Goal: Task Accomplishment & Management: Use online tool/utility

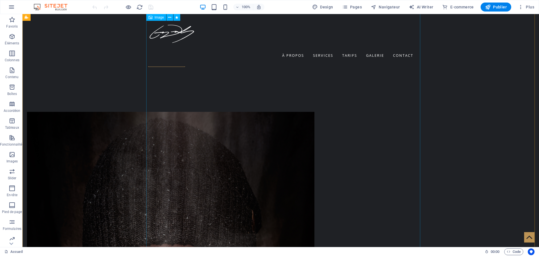
scroll to position [281, 0]
click at [356, 8] on span "Pages" at bounding box center [352, 7] width 20 height 6
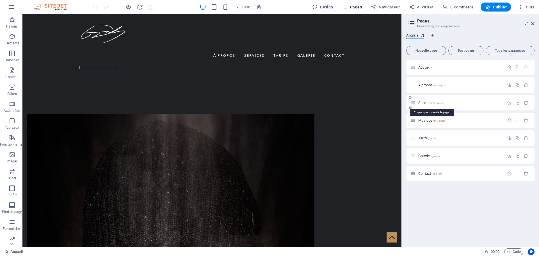
click at [428, 101] on span "Services /services" at bounding box center [431, 103] width 26 height 4
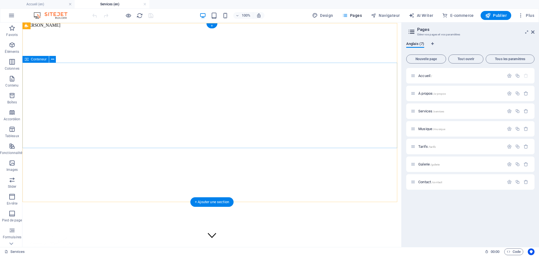
scroll to position [0, 0]
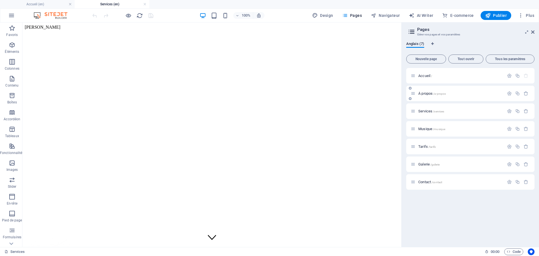
click at [425, 94] on span "À propos /a-propos" at bounding box center [432, 93] width 28 height 4
click at [426, 147] on span "Tarifs /tarifs" at bounding box center [426, 146] width 17 height 4
click at [426, 129] on span "Musique /musique" at bounding box center [431, 129] width 27 height 4
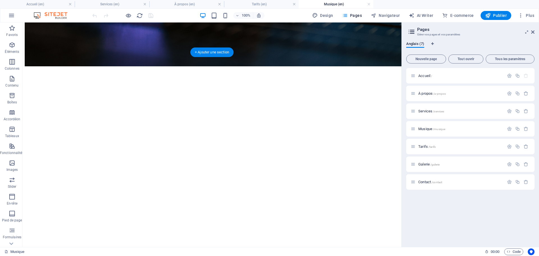
scroll to position [355, 0]
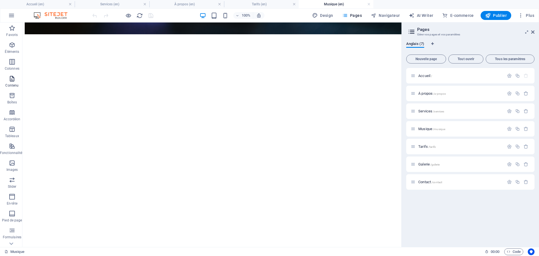
click at [11, 78] on icon "button" at bounding box center [12, 78] width 7 height 7
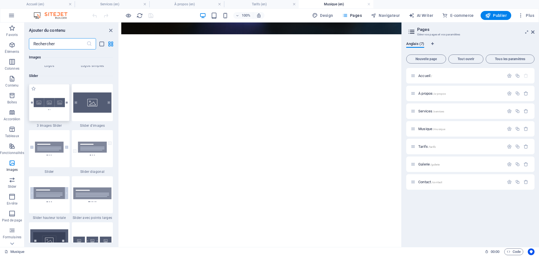
scroll to position [3152, 0]
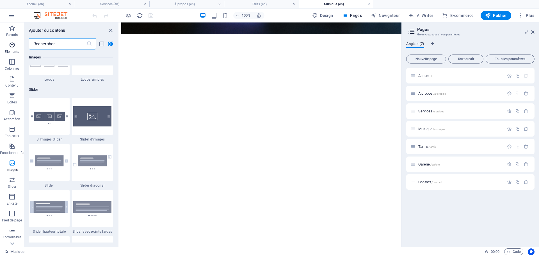
click at [12, 49] on span "Éléments" at bounding box center [12, 48] width 24 height 13
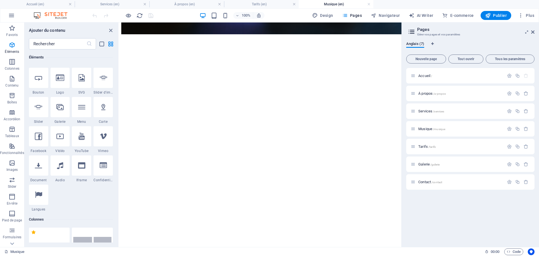
scroll to position [88, 0]
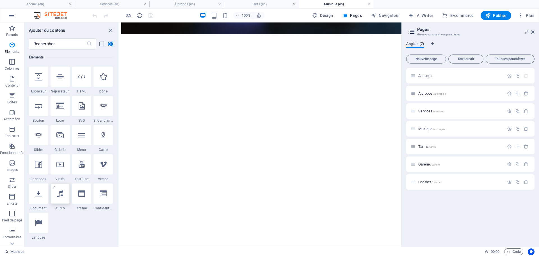
click at [61, 194] on icon at bounding box center [60, 193] width 6 height 7
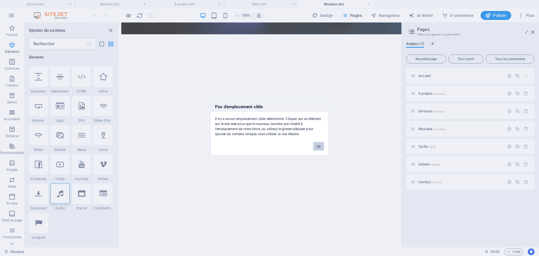
click at [317, 145] on button "Ok" at bounding box center [318, 146] width 11 height 8
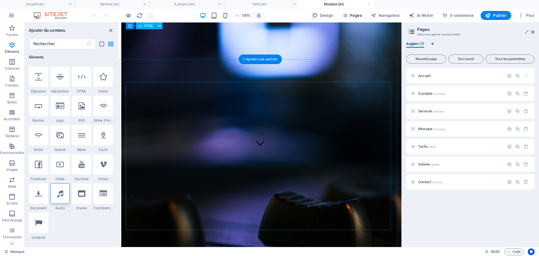
scroll to position [46, 0]
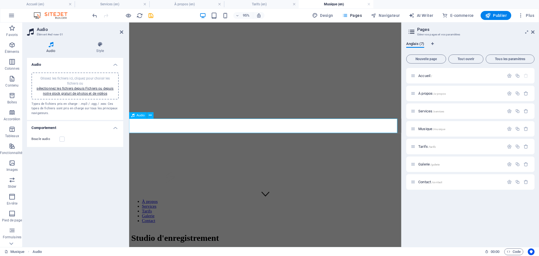
click at [149, 115] on icon at bounding box center [150, 116] width 3 height 6
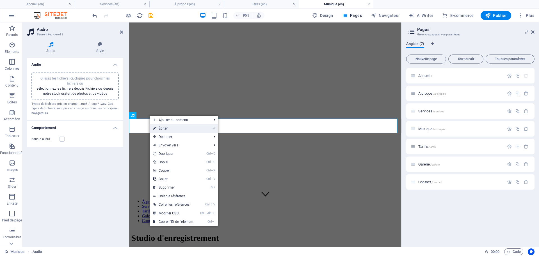
click at [165, 128] on link "⏎ Éditer" at bounding box center [173, 128] width 47 height 8
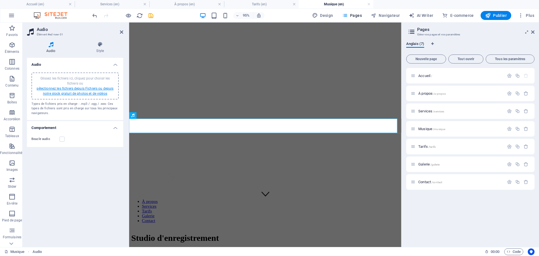
click at [87, 91] on link "sélectionnez les fichiers depuis Fichiers ou depuis notre stock gratuit de phot…" at bounding box center [75, 91] width 77 height 9
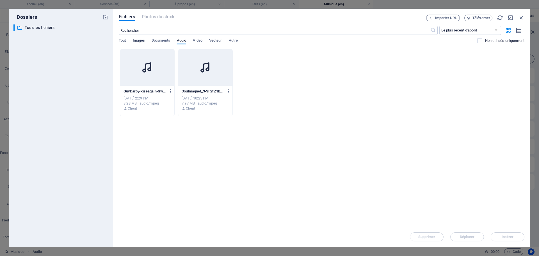
click at [136, 41] on span "Images" at bounding box center [139, 41] width 12 height 8
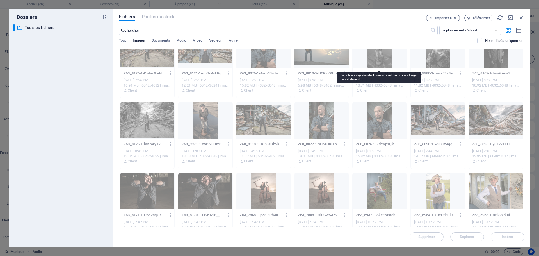
scroll to position [0, 0]
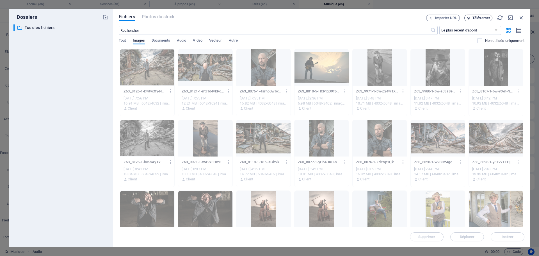
click at [482, 18] on span "Téléverser" at bounding box center [482, 17] width 18 height 3
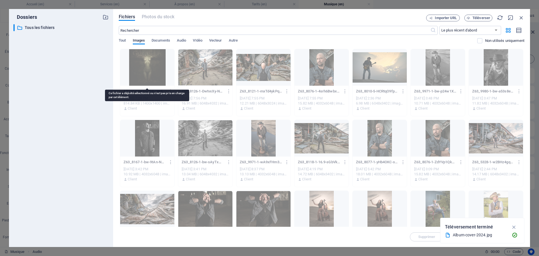
click at [155, 76] on div at bounding box center [147, 67] width 54 height 37
click at [153, 65] on div at bounding box center [147, 67] width 54 height 37
click at [515, 225] on icon "button" at bounding box center [514, 227] width 6 height 6
click at [130, 84] on div at bounding box center [147, 67] width 54 height 37
click at [149, 64] on div at bounding box center [147, 67] width 54 height 37
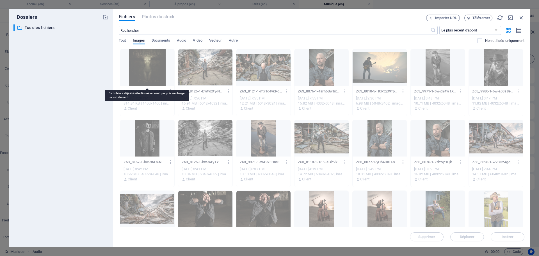
click at [149, 64] on div at bounding box center [147, 67] width 54 height 37
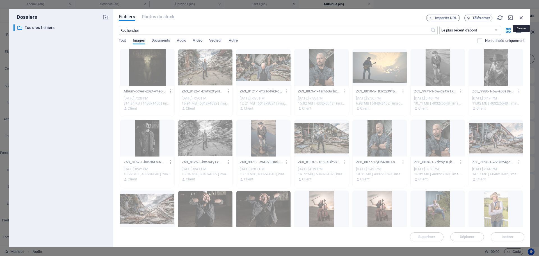
click at [520, 19] on icon "button" at bounding box center [521, 18] width 6 height 6
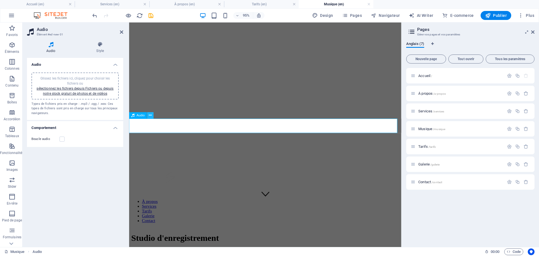
click at [149, 117] on icon at bounding box center [150, 116] width 3 height 6
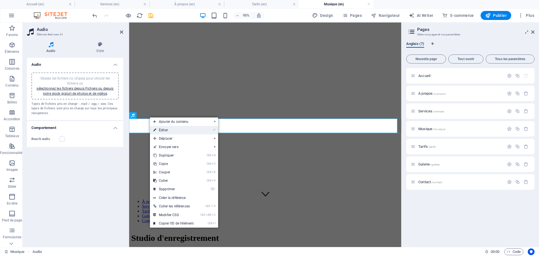
click at [167, 130] on link "⏎ Éditer" at bounding box center [173, 130] width 47 height 8
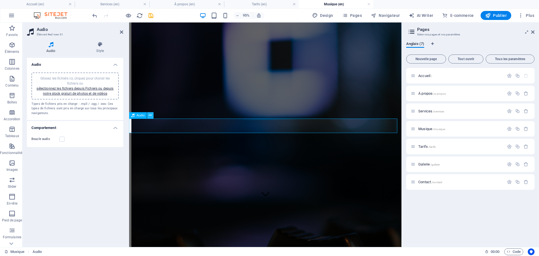
click at [151, 114] on icon at bounding box center [150, 116] width 3 height 6
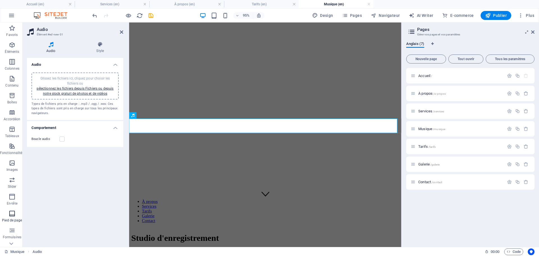
click at [20, 224] on button "Pied de page" at bounding box center [12, 216] width 24 height 17
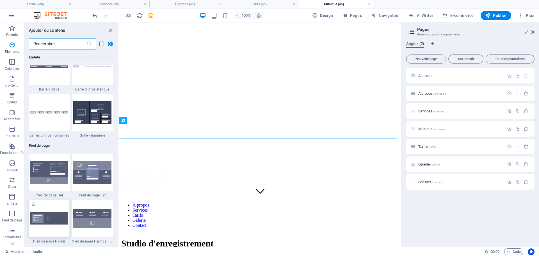
scroll to position [3718, 0]
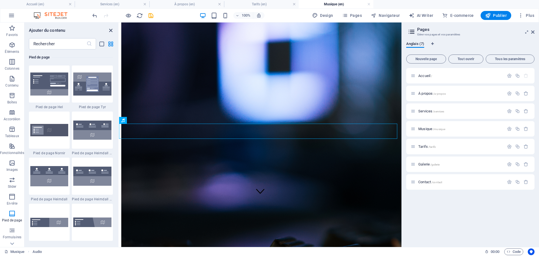
click at [111, 31] on icon "close panel" at bounding box center [111, 30] width 6 height 6
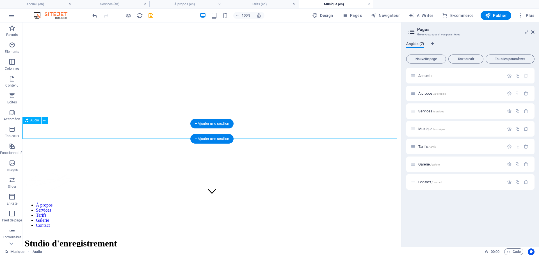
click at [44, 121] on icon at bounding box center [44, 120] width 3 height 6
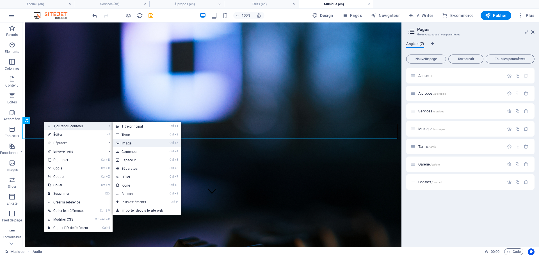
click at [141, 141] on link "Ctrl 3 Image" at bounding box center [136, 143] width 47 height 8
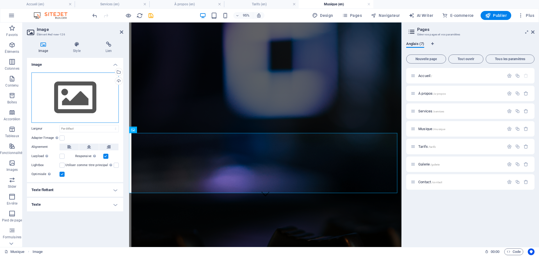
click at [93, 108] on div "Glissez les fichiers ici, cliquez pour choisir les fichiers ou sélectionnez les…" at bounding box center [74, 97] width 87 height 50
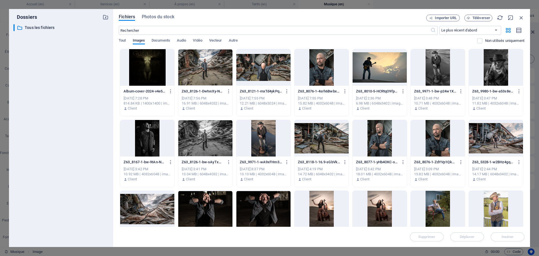
click at [149, 78] on div at bounding box center [147, 67] width 54 height 37
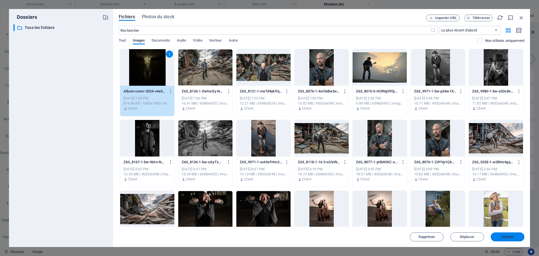
click at [505, 235] on span "Insérer" at bounding box center [508, 236] width 12 height 3
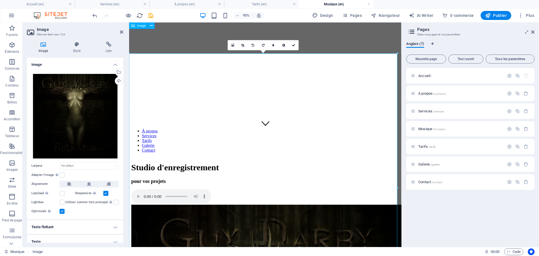
scroll to position [102, 0]
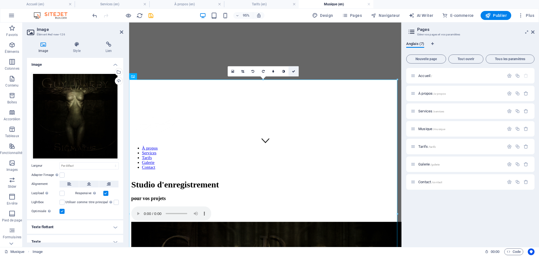
click at [295, 72] on icon at bounding box center [293, 71] width 3 height 3
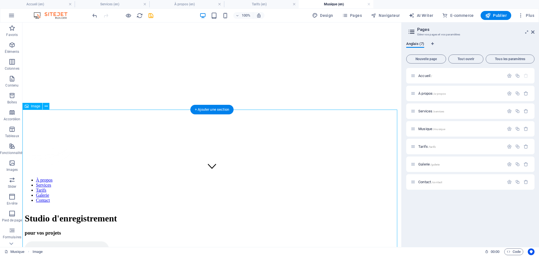
scroll to position [46, 0]
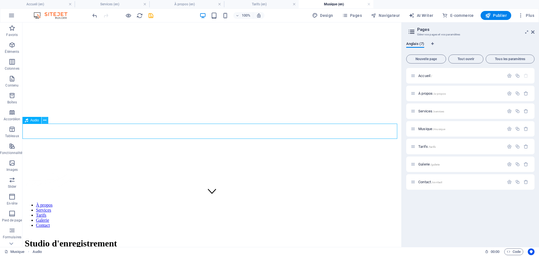
click at [45, 119] on icon at bounding box center [44, 120] width 3 height 6
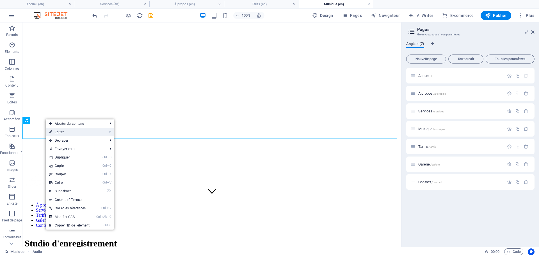
click at [85, 132] on link "⏎ Éditer" at bounding box center [69, 132] width 47 height 8
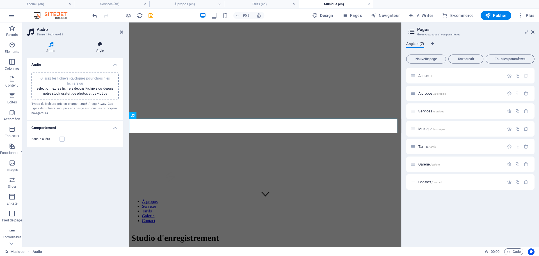
click at [103, 44] on icon at bounding box center [100, 45] width 46 height 6
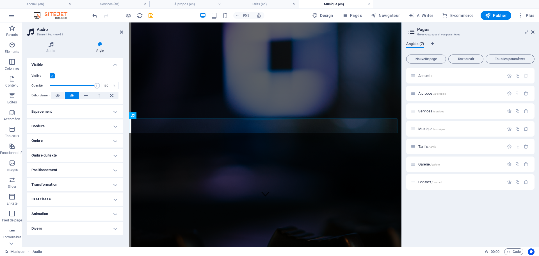
click at [115, 128] on h4 "Bordure" at bounding box center [75, 125] width 96 height 13
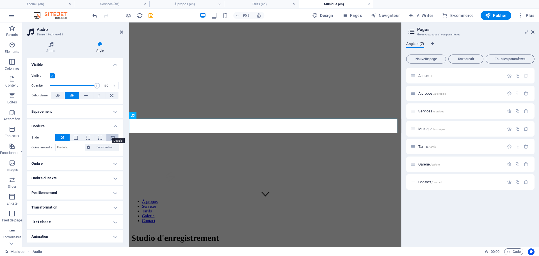
click at [111, 138] on span at bounding box center [113, 138] width 4 height 4
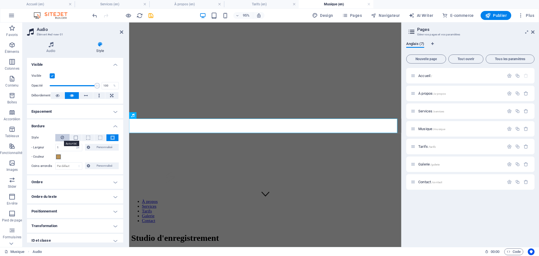
click at [62, 136] on icon at bounding box center [62, 137] width 3 height 7
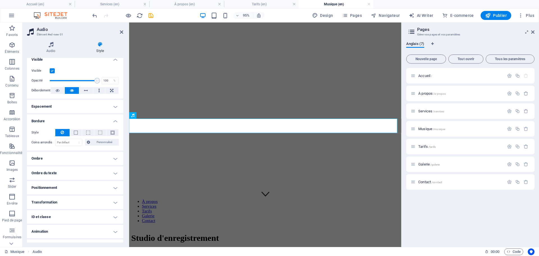
scroll to position [0, 0]
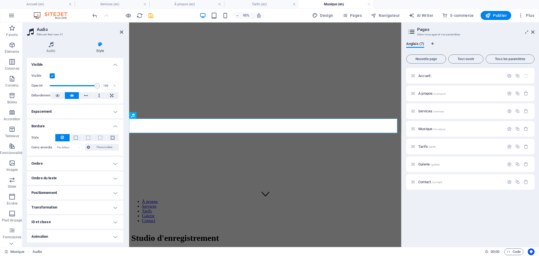
click at [115, 113] on h4 "Espacement" at bounding box center [75, 111] width 96 height 13
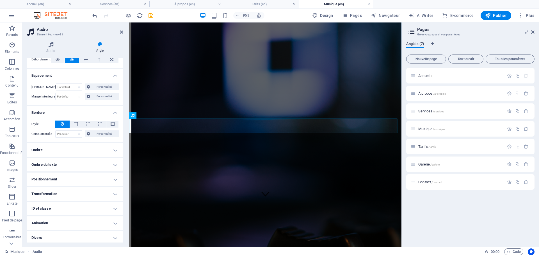
scroll to position [38, 0]
click at [115, 149] on h4 "Ombre" at bounding box center [75, 147] width 96 height 13
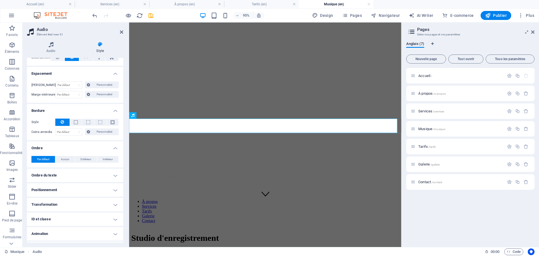
click at [111, 178] on h4 "Ombre du texte" at bounding box center [75, 175] width 96 height 13
click at [111, 178] on h4 "Ombre du texte" at bounding box center [75, 174] width 96 height 10
click at [114, 189] on h4 "Positionnement" at bounding box center [75, 189] width 96 height 13
click at [114, 189] on h4 "Positionnement" at bounding box center [75, 188] width 96 height 10
click at [113, 206] on h4 "Transformation" at bounding box center [75, 204] width 96 height 13
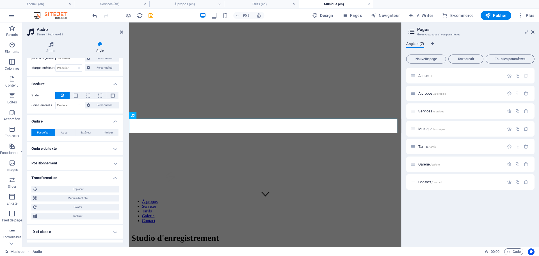
scroll to position [90, 0]
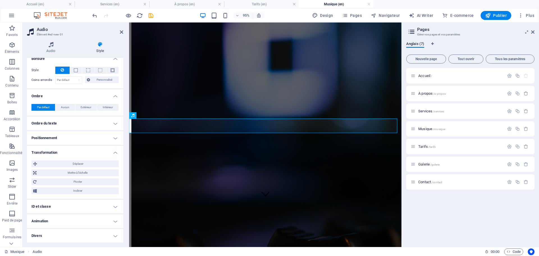
click at [113, 221] on h4 "Animation" at bounding box center [75, 220] width 96 height 13
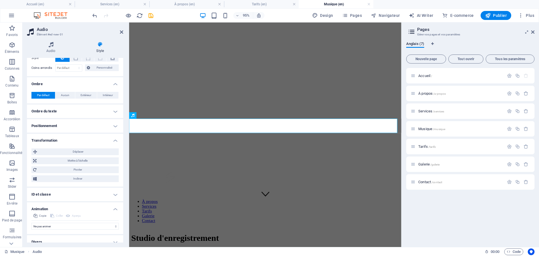
scroll to position [108, 0]
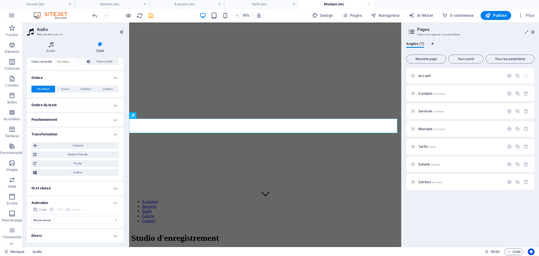
click at [117, 203] on h4 "Animation" at bounding box center [75, 201] width 96 height 10
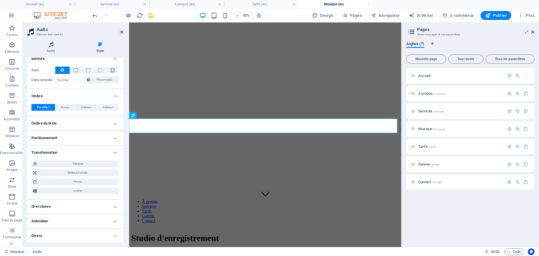
scroll to position [90, 0]
click at [113, 235] on h4 "Divers" at bounding box center [75, 235] width 96 height 13
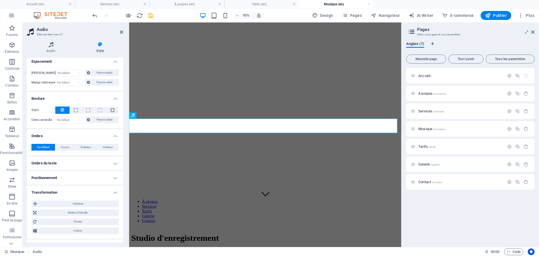
scroll to position [0, 0]
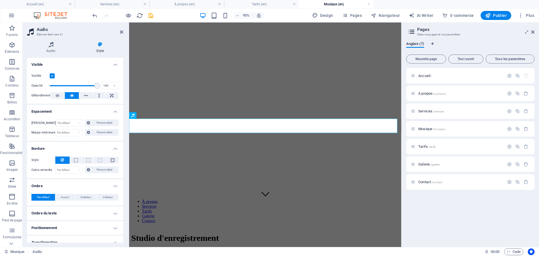
click at [51, 74] on label at bounding box center [52, 75] width 5 height 5
click at [0, 0] on input "Visible" at bounding box center [0, 0] width 0 height 0
click at [54, 46] on icon at bounding box center [51, 45] width 48 height 6
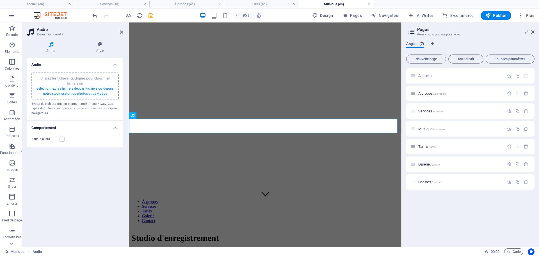
click at [63, 92] on link "sélectionnez les fichiers depuis Fichiers ou depuis notre stock gratuit de phot…" at bounding box center [75, 91] width 77 height 9
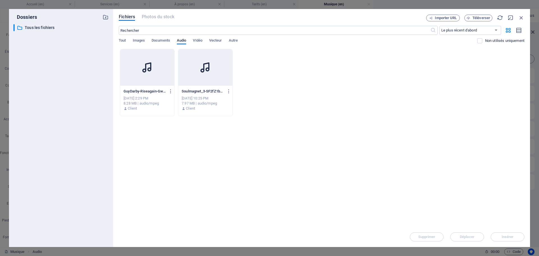
click at [147, 91] on p "GuyDarby-Riseagain-GwBlcoeKCQ8b7yzCEykuEg.mp3" at bounding box center [145, 91] width 42 height 5
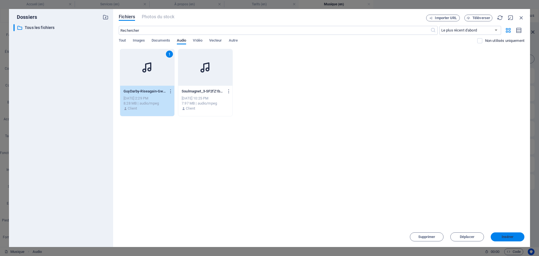
click at [516, 236] on span "Insérer" at bounding box center [507, 236] width 29 height 3
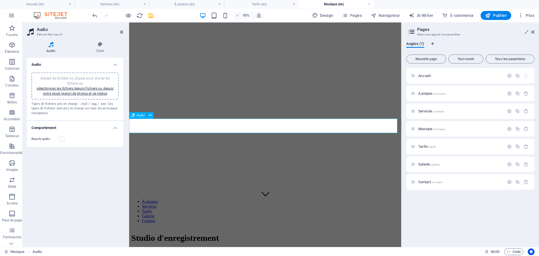
click at [63, 138] on label at bounding box center [62, 138] width 5 height 5
click at [0, 0] on input "Boucle audio" at bounding box center [0, 0] width 0 height 0
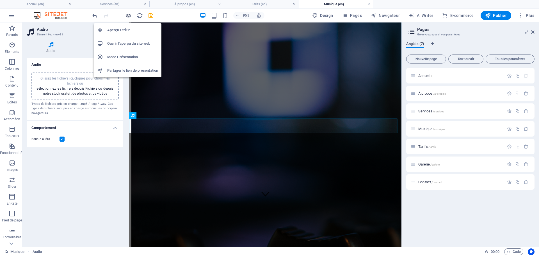
click at [126, 18] on icon "button" at bounding box center [128, 15] width 6 height 6
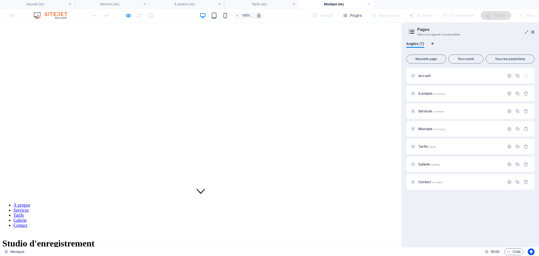
scroll to position [130, 0]
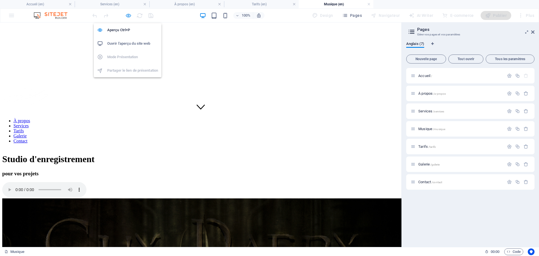
click at [131, 16] on icon "button" at bounding box center [128, 15] width 6 height 6
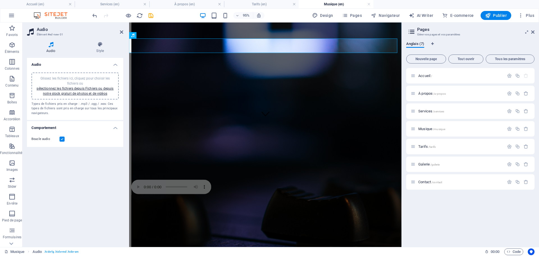
click at [60, 140] on label at bounding box center [62, 138] width 5 height 5
click at [0, 0] on input "Boucle audio" at bounding box center [0, 0] width 0 height 0
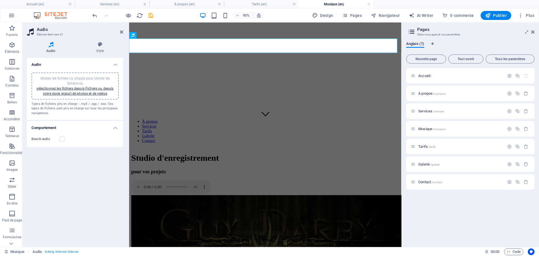
click at [114, 129] on h4 "Comportement" at bounding box center [75, 126] width 96 height 10
click at [114, 129] on h4 "Comportement" at bounding box center [75, 127] width 96 height 13
click at [113, 129] on h4 "Comportement" at bounding box center [75, 126] width 96 height 10
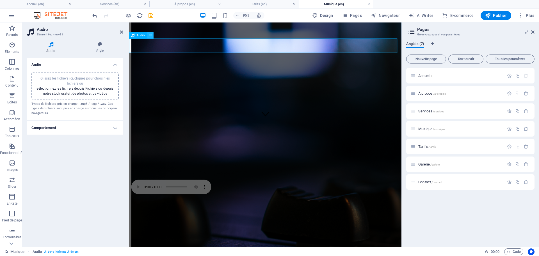
click at [150, 33] on icon at bounding box center [150, 36] width 3 height 6
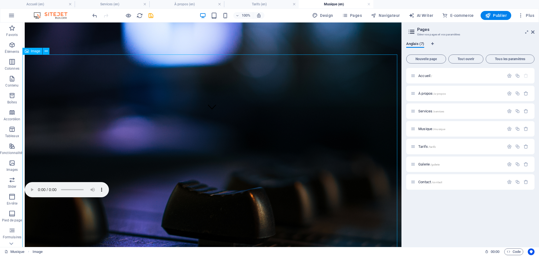
scroll to position [46, 0]
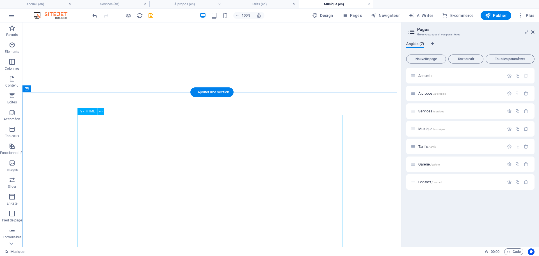
scroll to position [271, 0]
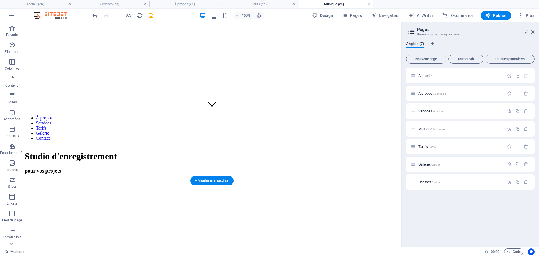
scroll to position [102, 0]
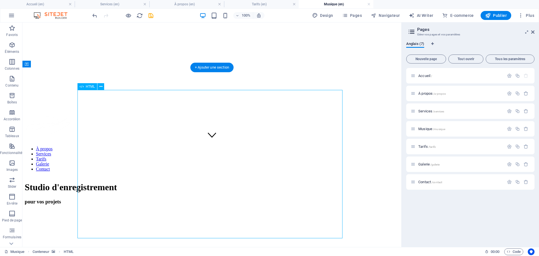
scroll to position [0, 0]
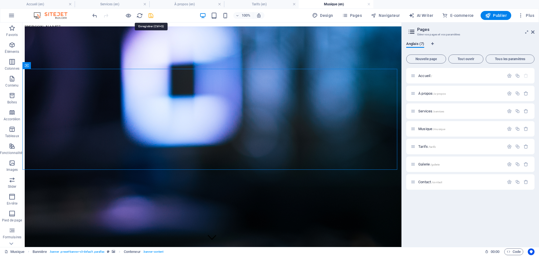
click at [149, 13] on icon "save" at bounding box center [151, 15] width 6 height 6
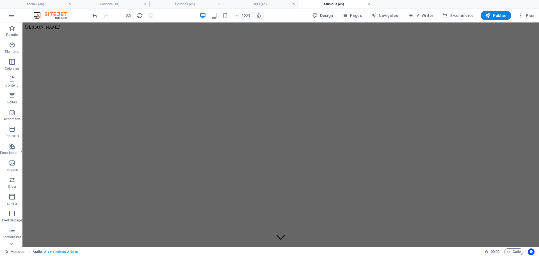
click at [368, 3] on link at bounding box center [368, 4] width 3 height 5
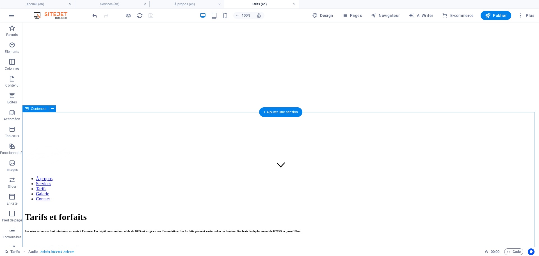
scroll to position [56, 0]
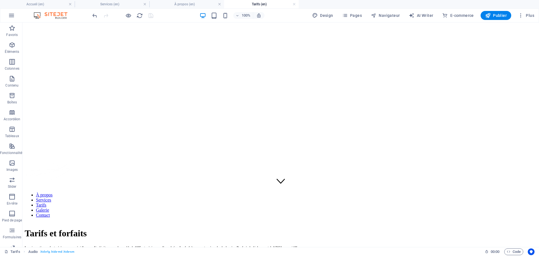
click at [108, 3] on h4 "Services (en)" at bounding box center [112, 4] width 75 height 6
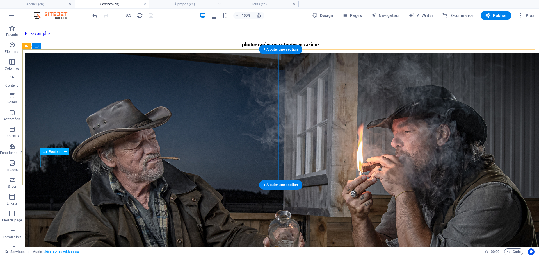
scroll to position [534, 0]
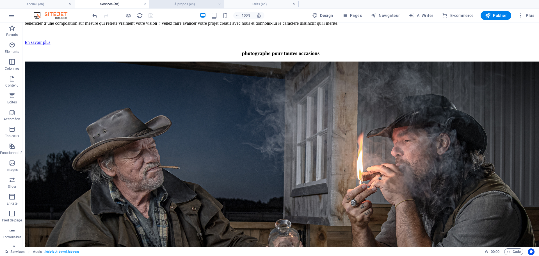
click at [174, 3] on h4 "À propos (en)" at bounding box center [186, 4] width 75 height 6
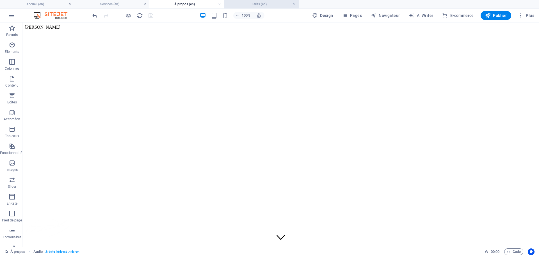
click at [243, 5] on h4 "Tarifs (en)" at bounding box center [261, 4] width 75 height 6
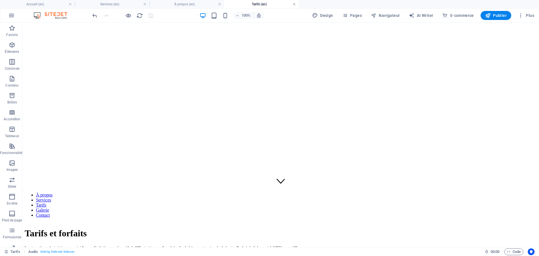
click at [293, 4] on link at bounding box center [294, 4] width 3 height 5
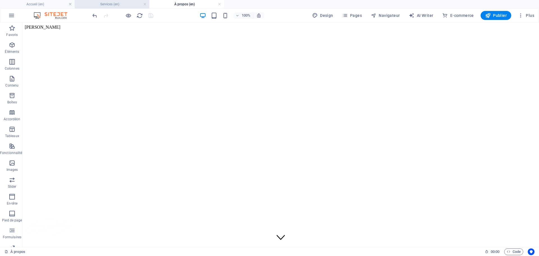
click at [119, 4] on h4 "Services (en)" at bounding box center [112, 4] width 75 height 6
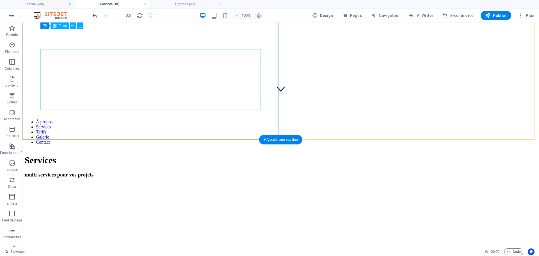
scroll to position [140, 0]
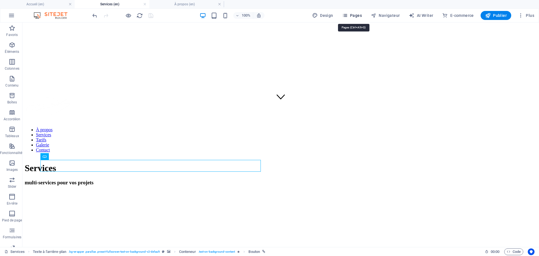
click at [357, 16] on span "Pages" at bounding box center [352, 16] width 20 height 6
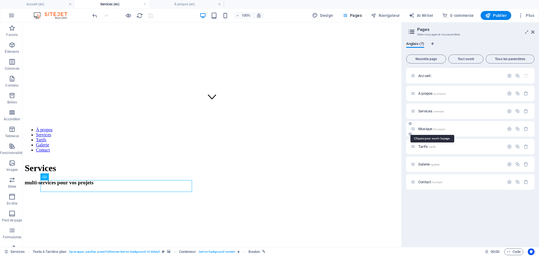
click at [424, 128] on span "Musique /musique" at bounding box center [431, 129] width 27 height 4
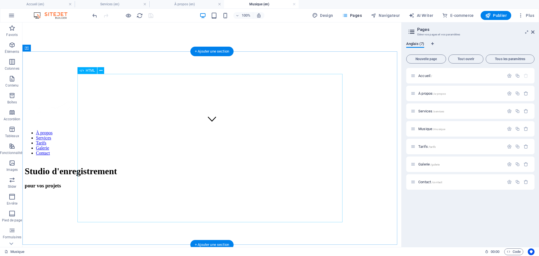
scroll to position [106, 0]
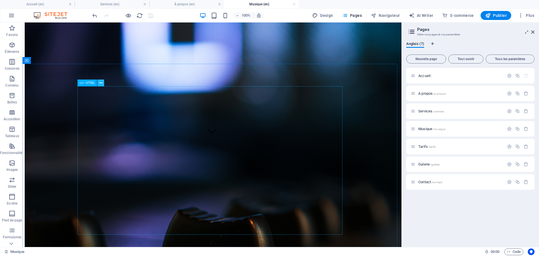
click at [100, 84] on icon at bounding box center [100, 83] width 3 height 6
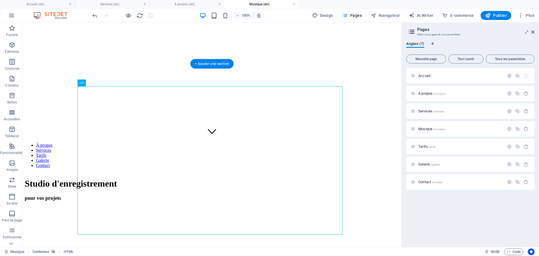
click at [365, 206] on figure at bounding box center [212, 206] width 375 height 0
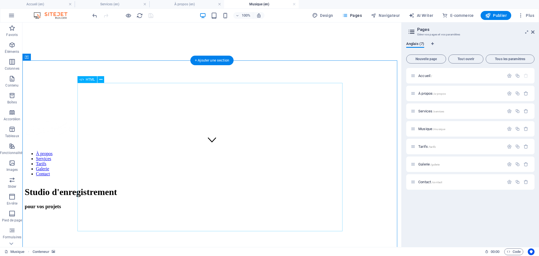
scroll to position [112, 0]
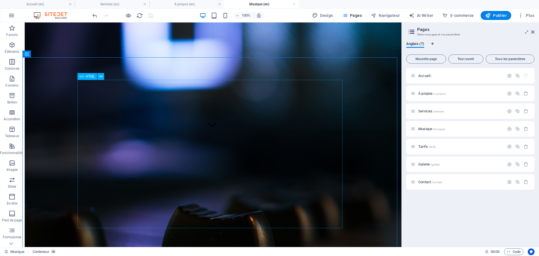
click at [89, 76] on span "HTML" at bounding box center [90, 76] width 9 height 3
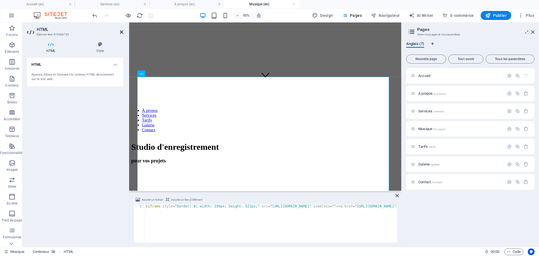
click at [122, 33] on icon at bounding box center [121, 32] width 3 height 4
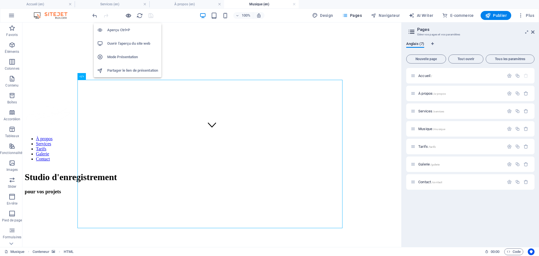
click at [129, 16] on icon "button" at bounding box center [128, 15] width 6 height 6
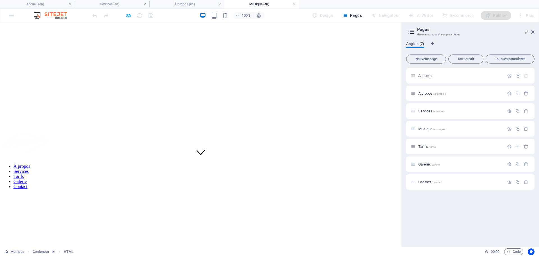
scroll to position [0, 0]
drag, startPoint x: 533, startPoint y: 32, endPoint x: 533, endPoint y: 10, distance: 22.5
click at [533, 32] on icon at bounding box center [532, 32] width 3 height 4
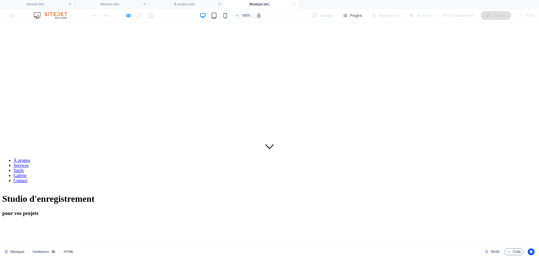
scroll to position [84, 0]
